Goal: Task Accomplishment & Management: Use online tool/utility

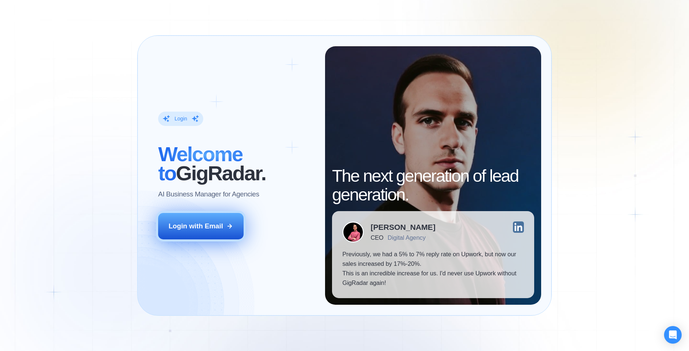
click at [212, 223] on div "Login with Email" at bounding box center [195, 226] width 54 height 10
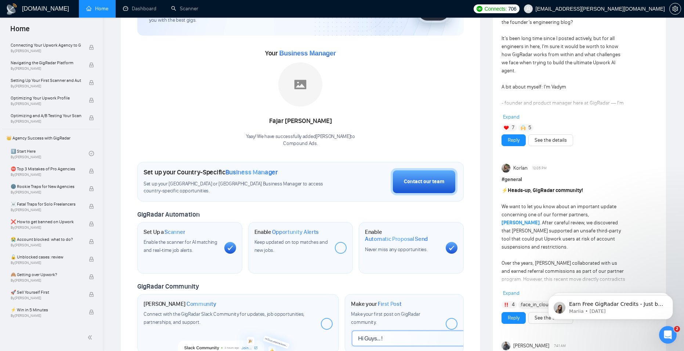
scroll to position [73, 0]
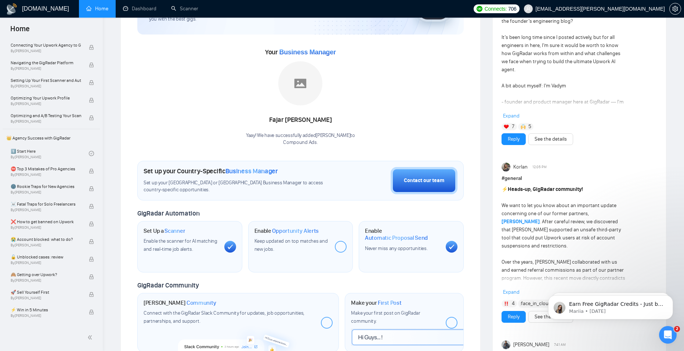
click at [174, 232] on span "Scanner" at bounding box center [174, 230] width 21 height 7
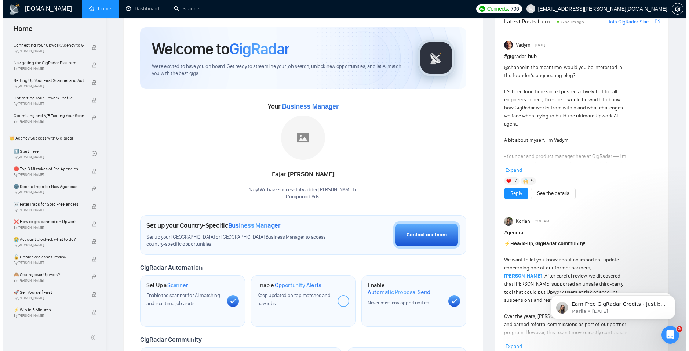
scroll to position [0, 0]
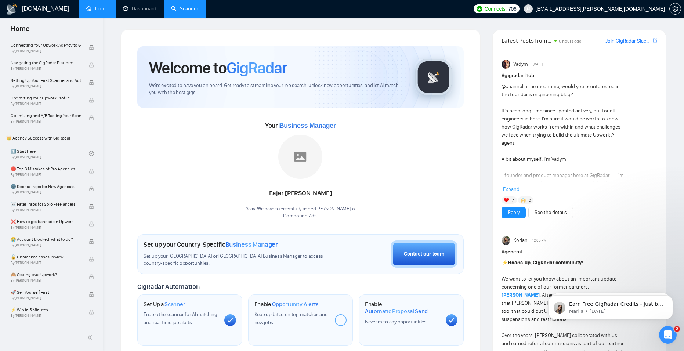
click at [181, 7] on link "Scanner" at bounding box center [184, 9] width 27 height 6
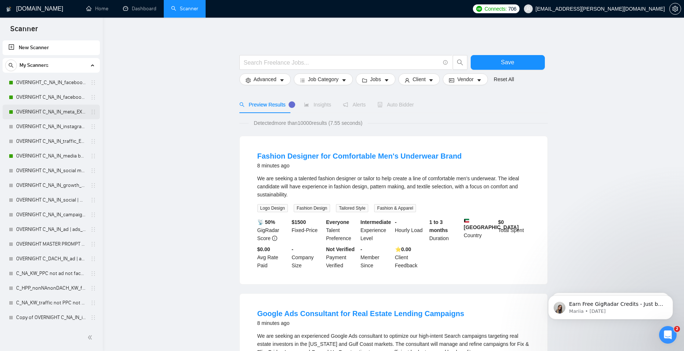
scroll to position [1, 0]
click at [46, 79] on link "OVERNIGHT_C_NA_IN_facebook ad_EX__BH_26+_BF_500+" at bounding box center [51, 81] width 70 height 15
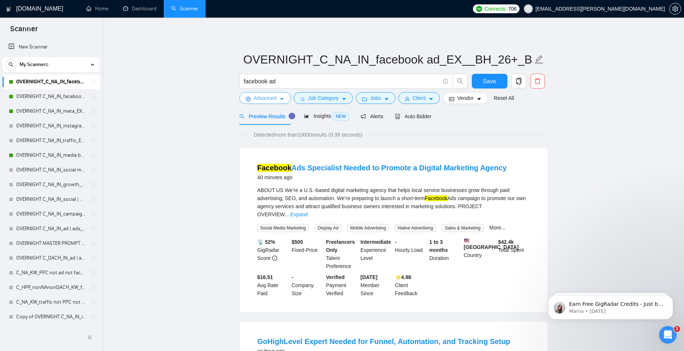
click at [274, 102] on span "Advanced" at bounding box center [265, 98] width 23 height 8
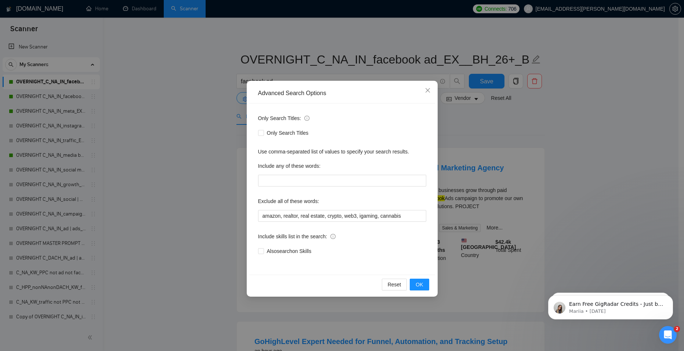
click at [205, 102] on div "Advanced Search Options Only Search Titles: Only Search Titles Use comma-separa…" at bounding box center [342, 175] width 684 height 351
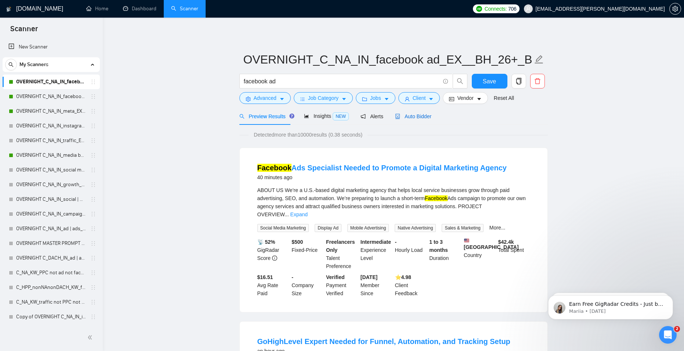
click at [417, 113] on span "Auto Bidder" at bounding box center [413, 116] width 36 height 6
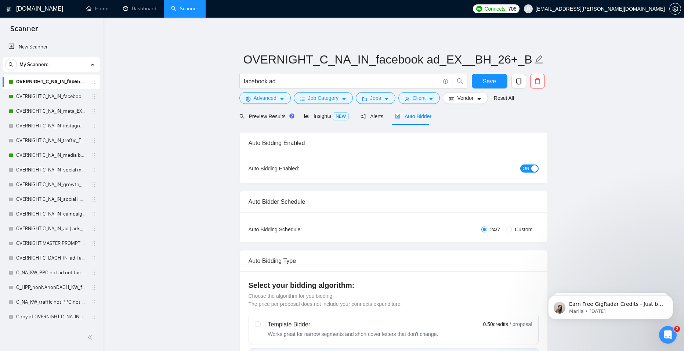
radio input "false"
radio input "true"
checkbox input "true"
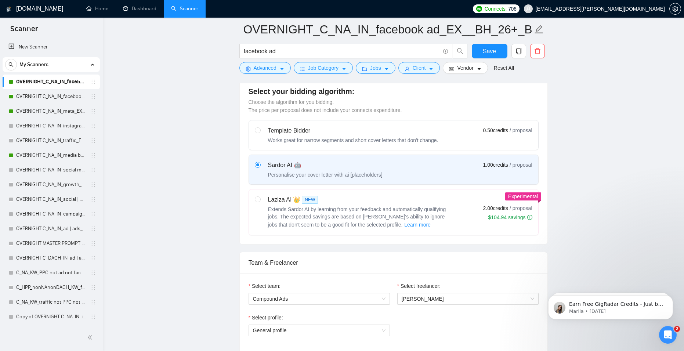
scroll to position [294, 0]
click at [257, 201] on label at bounding box center [258, 211] width 6 height 34
click at [257, 200] on input "radio" at bounding box center [257, 197] width 5 height 5
radio input "true"
radio input "false"
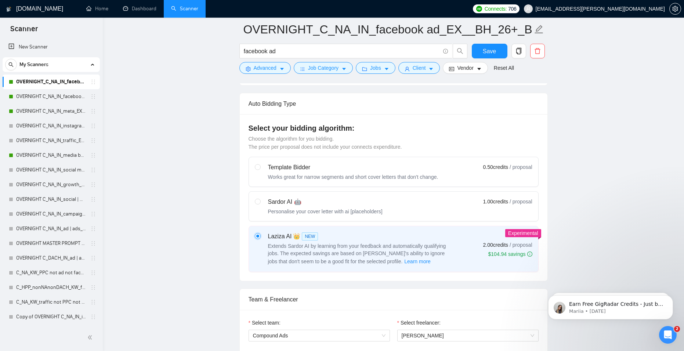
scroll to position [257, 0]
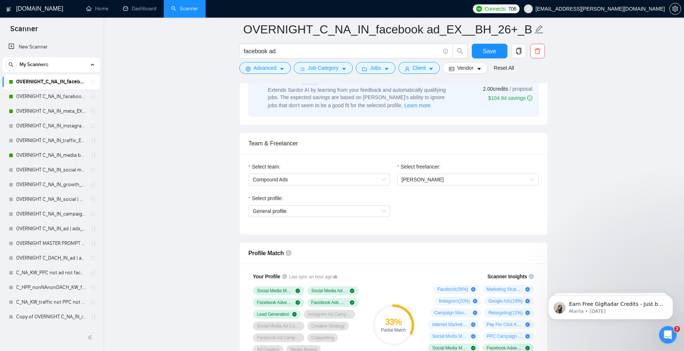
scroll to position [228, 0]
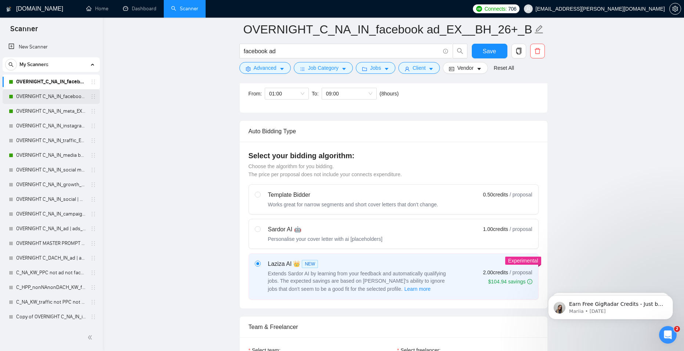
click at [36, 95] on link "OVERNIGHT C_NA_IN_facebook_EX_ad_BH_26+_BF_500+" at bounding box center [51, 96] width 70 height 15
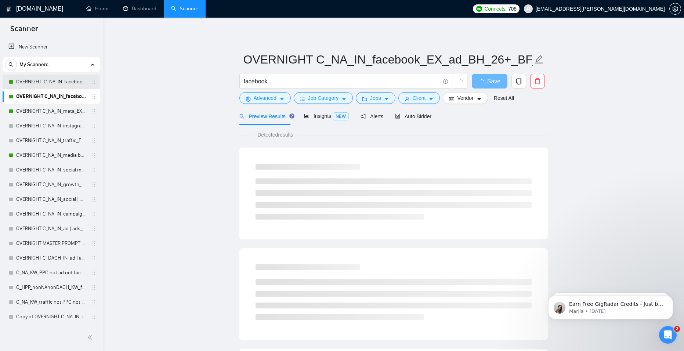
click at [65, 83] on link "OVERNIGHT_C_NA_IN_facebook ad_EX__BH_26+_BF_500+" at bounding box center [51, 81] width 70 height 15
